Goal: Task Accomplishment & Management: Use online tool/utility

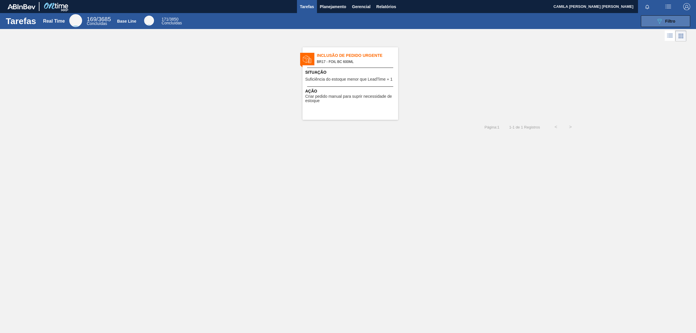
click at [664, 19] on div "089F7B8B-B2A5-4AFE-B5C0-19BA573D28AC Filtro" at bounding box center [665, 21] width 19 height 7
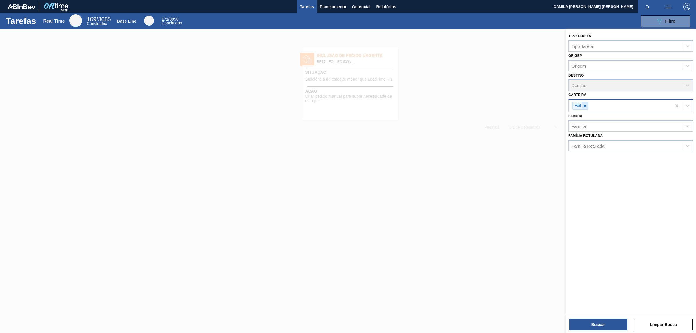
click at [586, 104] on icon at bounding box center [585, 106] width 4 height 4
click at [656, 104] on div "Carteira" at bounding box center [625, 105] width 113 height 8
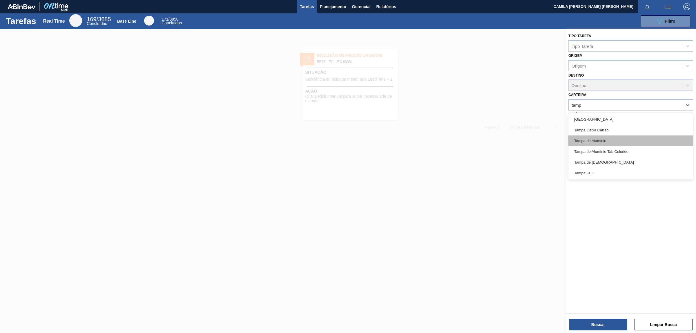
type input "[GEOGRAPHIC_DATA]"
click at [616, 144] on div "Tampa de Alumínio" at bounding box center [631, 141] width 125 height 11
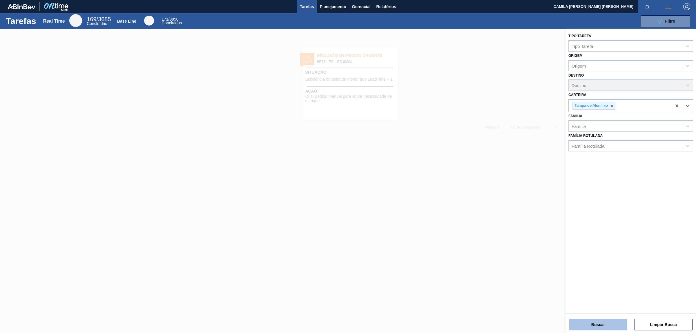
click at [611, 326] on button "Buscar" at bounding box center [599, 325] width 58 height 12
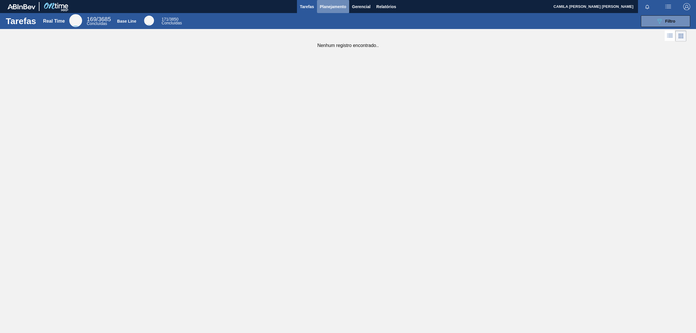
click at [344, 7] on span "Planejamento" at bounding box center [333, 6] width 26 height 7
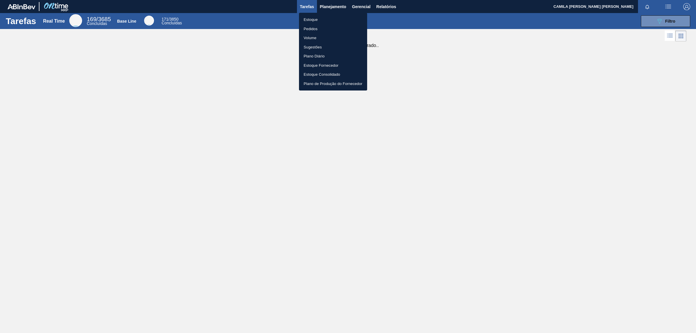
click at [319, 26] on li "Pedidos" at bounding box center [333, 28] width 68 height 9
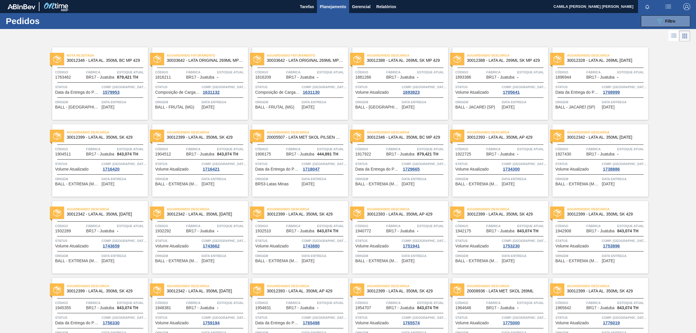
click at [673, 36] on icon at bounding box center [674, 35] width 7 height 7
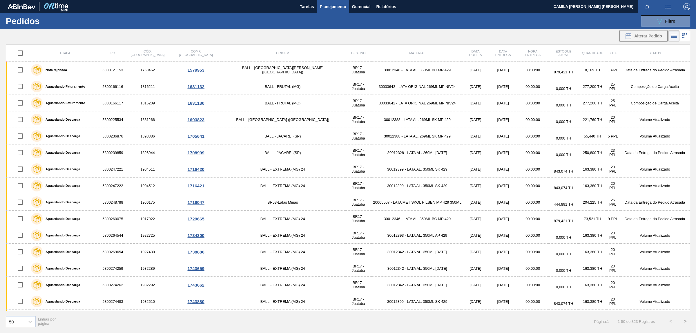
click at [682, 38] on icon at bounding box center [685, 35] width 7 height 7
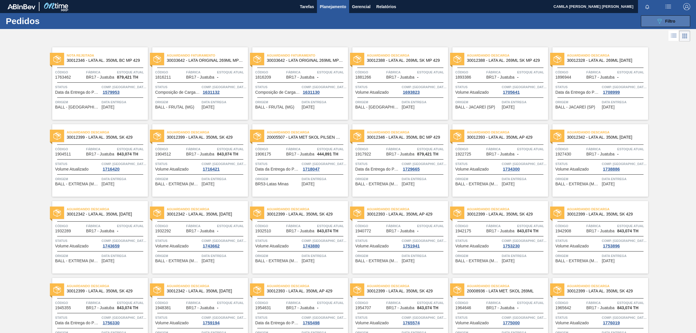
click at [661, 25] on button "089F7B8B-B2A5-4AFE-B5C0-19BA573D28AC Filtro" at bounding box center [665, 21] width 49 height 12
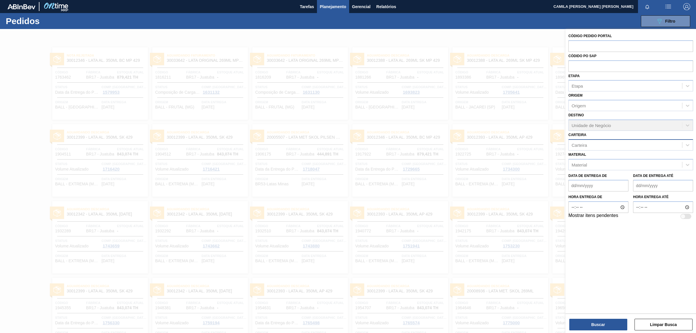
click at [590, 143] on div "Carteira" at bounding box center [625, 145] width 113 height 8
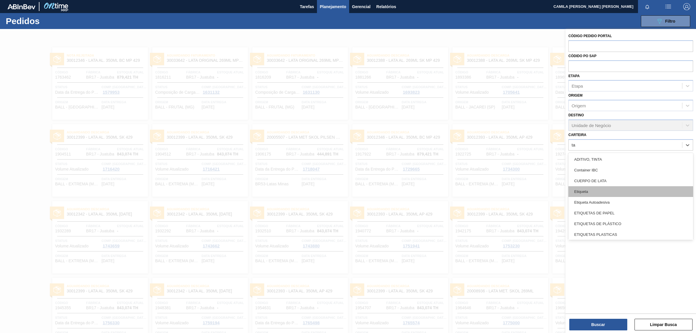
type input "tam"
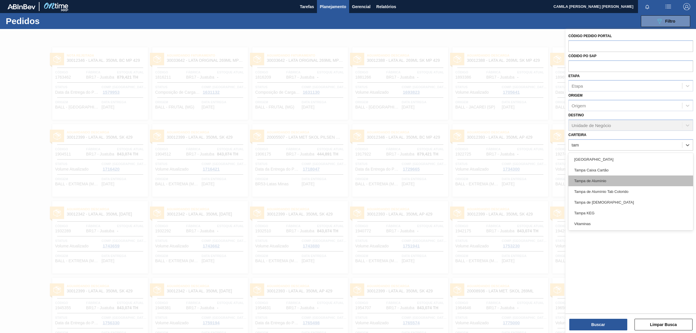
click at [598, 182] on div "Tampa de Alumínio" at bounding box center [631, 181] width 125 height 11
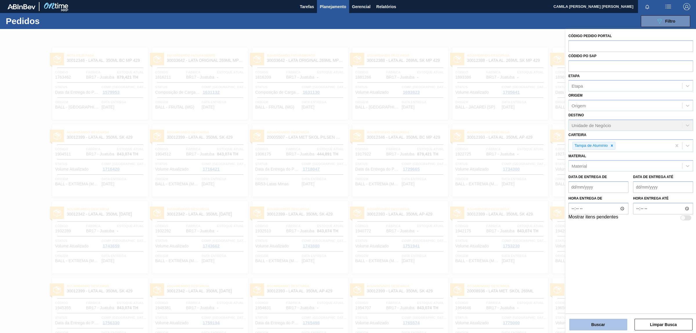
click at [606, 323] on button "Buscar" at bounding box center [599, 325] width 58 height 12
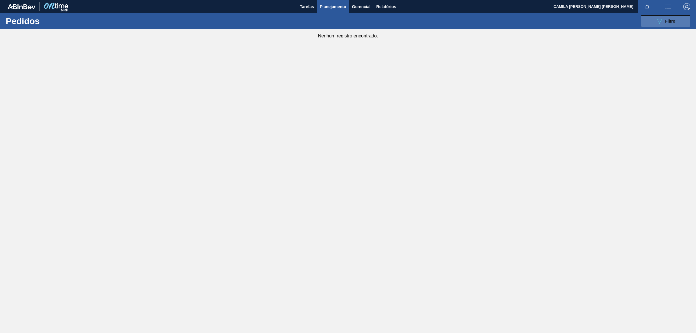
click at [646, 25] on button "089F7B8B-B2A5-4AFE-B5C0-19BA573D28AC Filtro" at bounding box center [665, 21] width 49 height 12
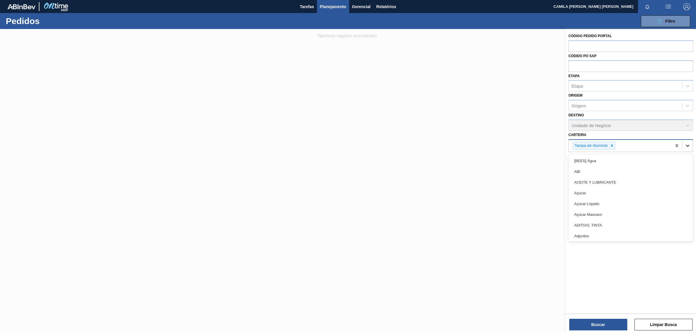
click at [693, 145] on div at bounding box center [688, 145] width 10 height 10
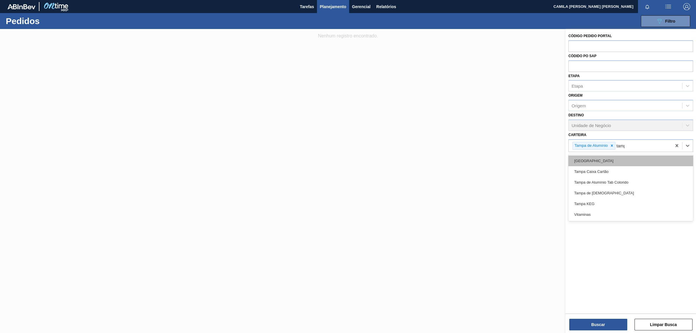
type input "[GEOGRAPHIC_DATA]"
click at [591, 161] on div "[GEOGRAPHIC_DATA]" at bounding box center [631, 161] width 125 height 11
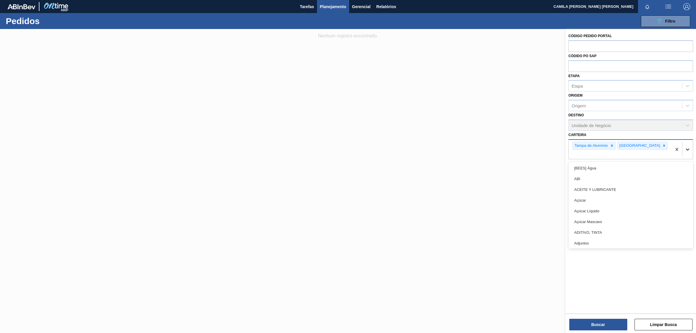
click at [688, 147] on icon at bounding box center [688, 150] width 6 height 6
type input "[GEOGRAPHIC_DATA]"
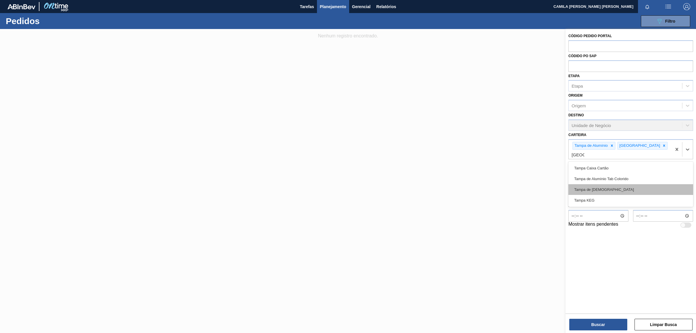
click at [596, 184] on div "Tampa de [DEMOGRAPHIC_DATA]" at bounding box center [631, 189] width 125 height 11
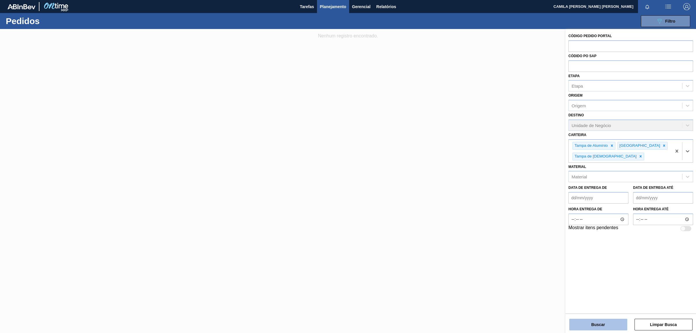
click at [617, 324] on button "Buscar" at bounding box center [599, 325] width 58 height 12
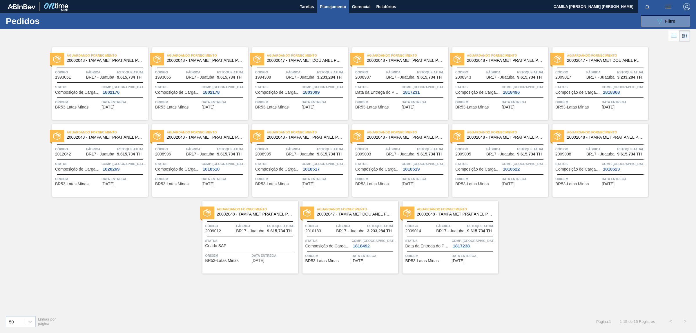
click at [131, 109] on div "Data entrega [DATE]" at bounding box center [124, 104] width 45 height 10
